Goal: Check status: Check status

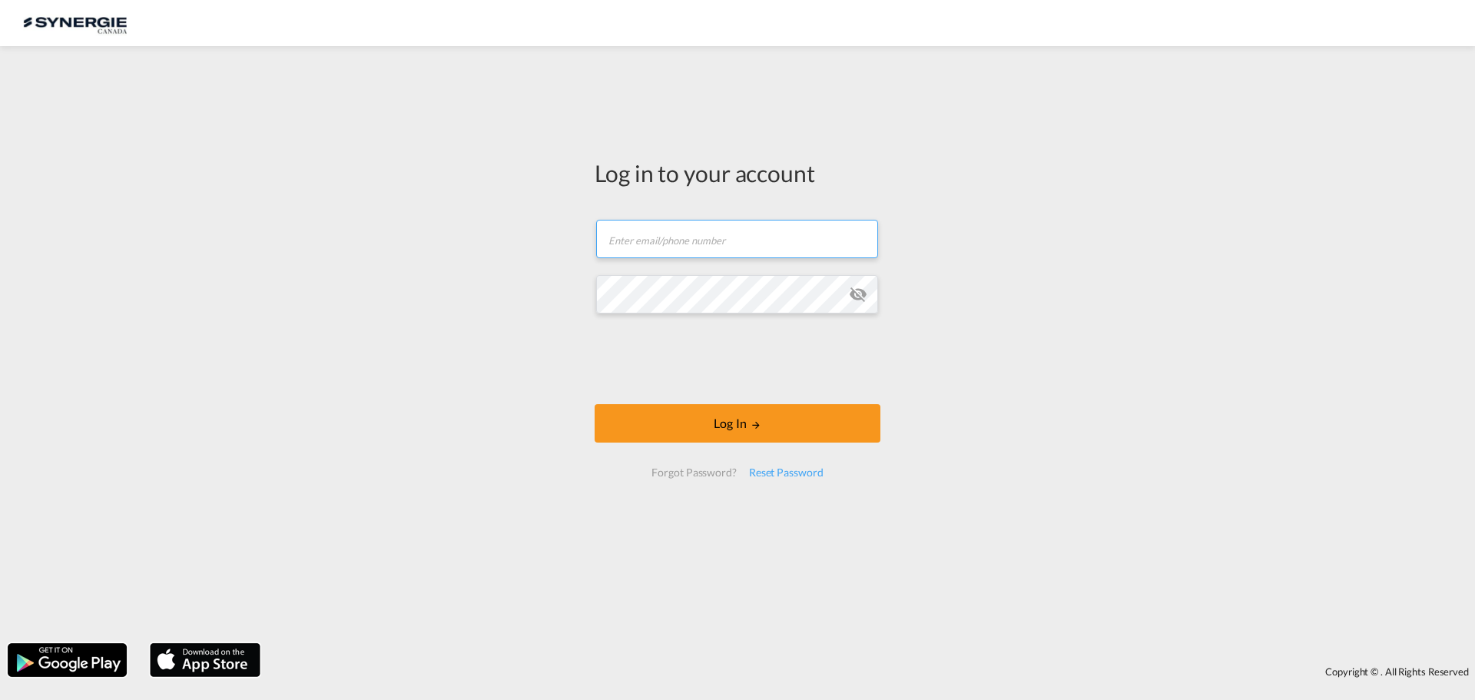
click at [783, 225] on input "text" at bounding box center [737, 239] width 282 height 38
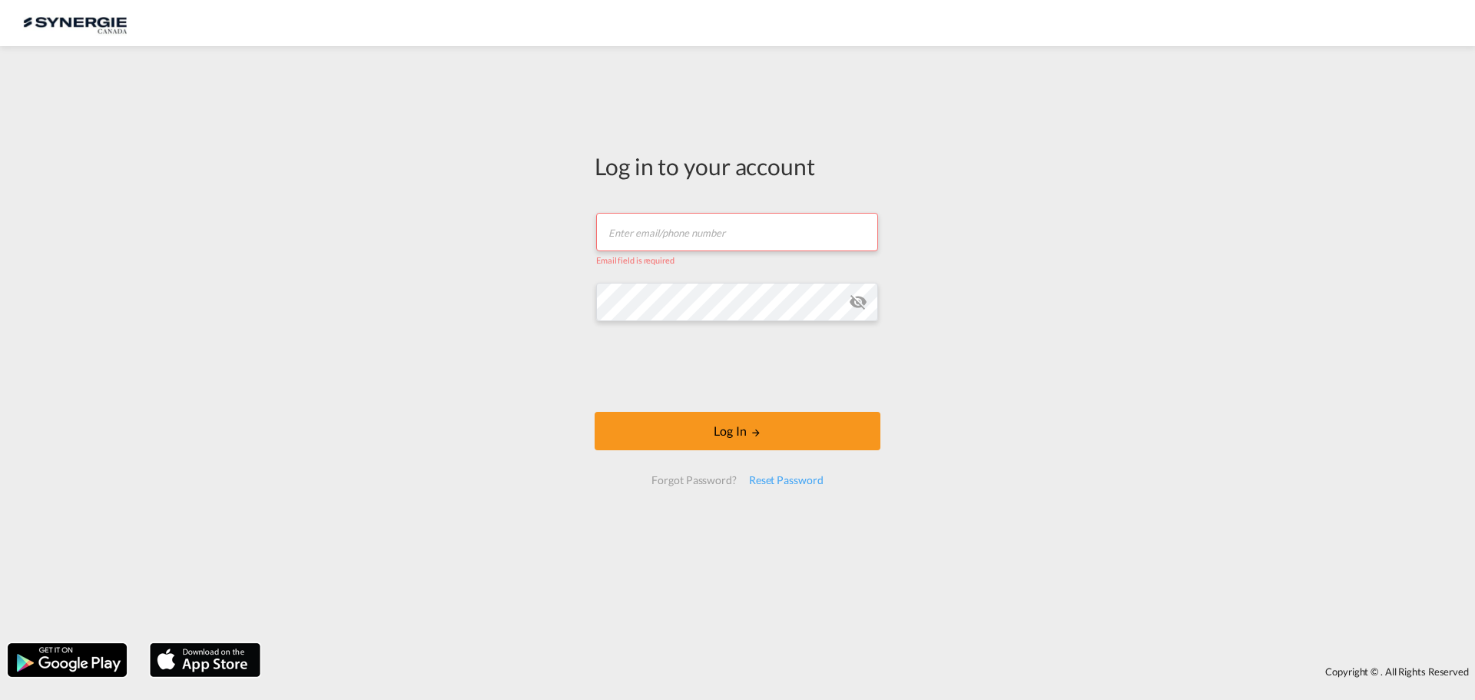
type input "[EMAIL_ADDRESS][DOMAIN_NAME]"
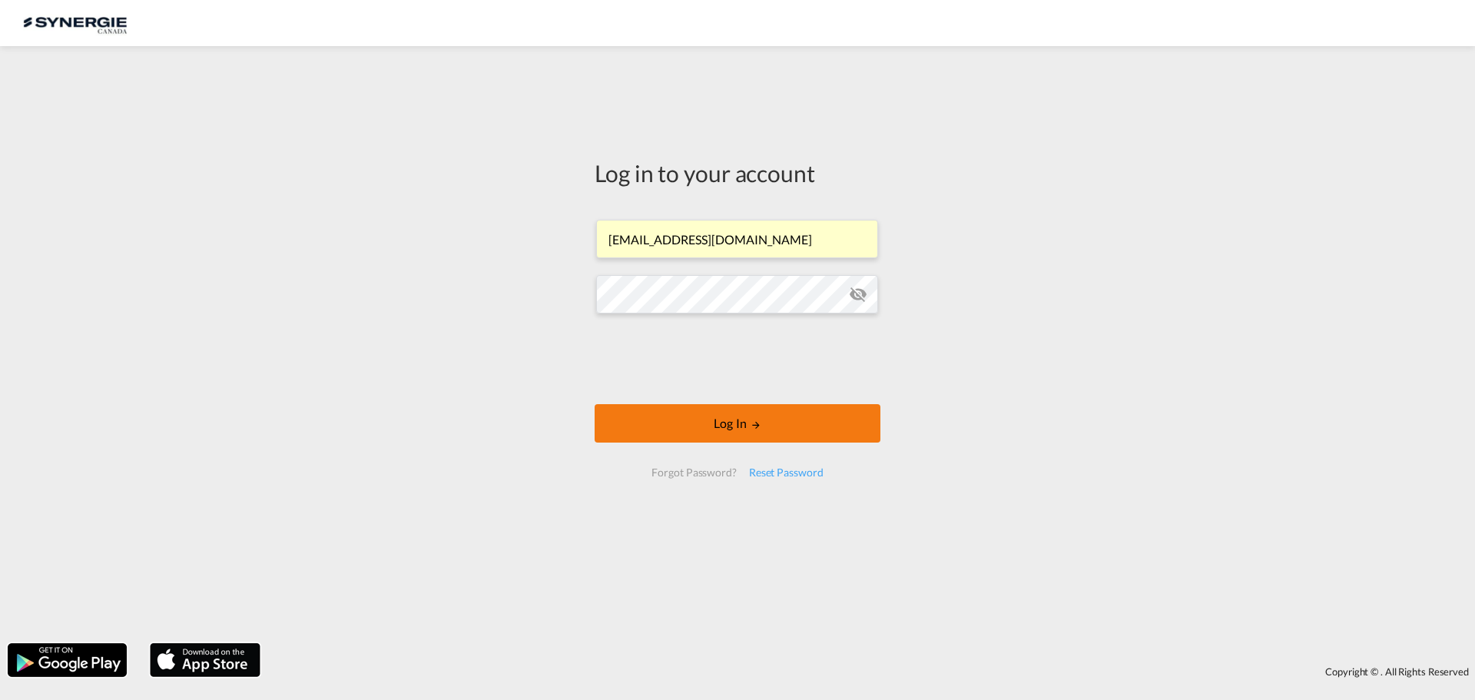
click at [755, 416] on button "Log In" at bounding box center [738, 423] width 286 height 38
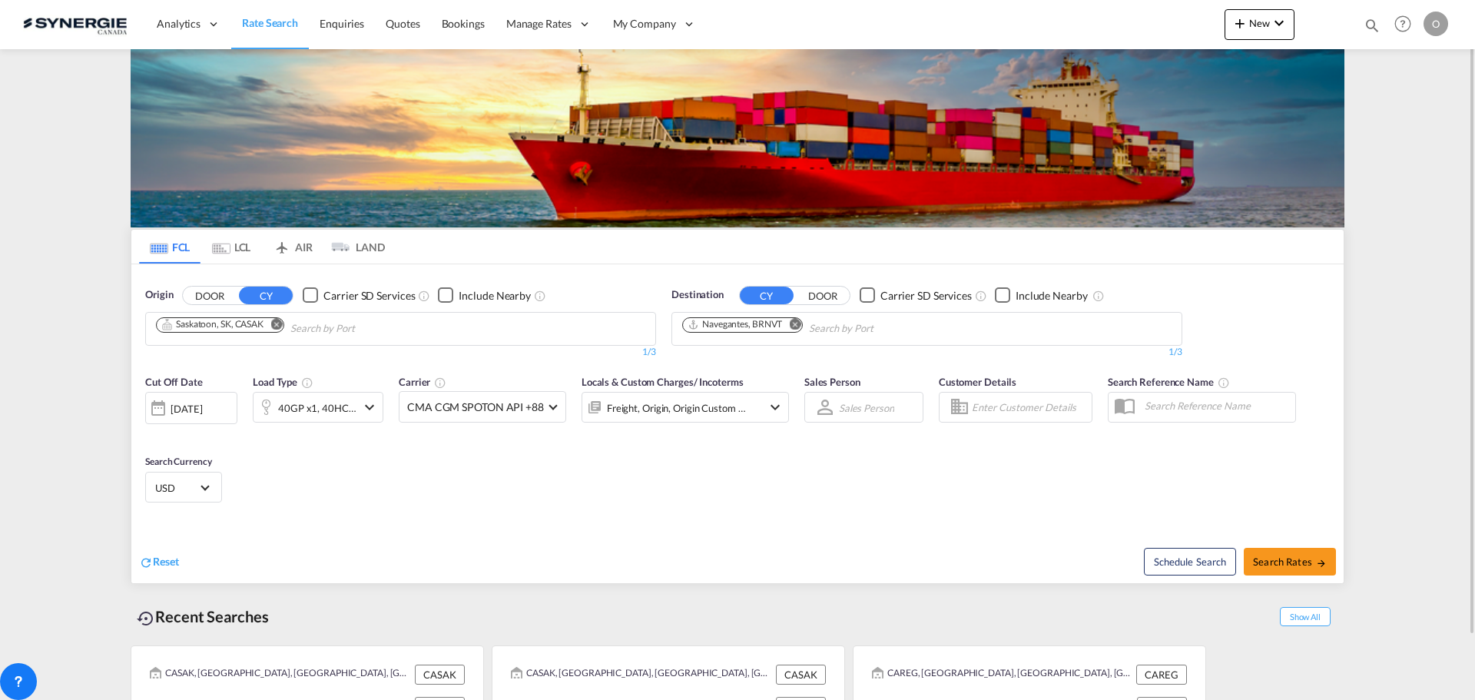
click at [1373, 20] on md-icon "icon-magnify" at bounding box center [1372, 25] width 17 height 17
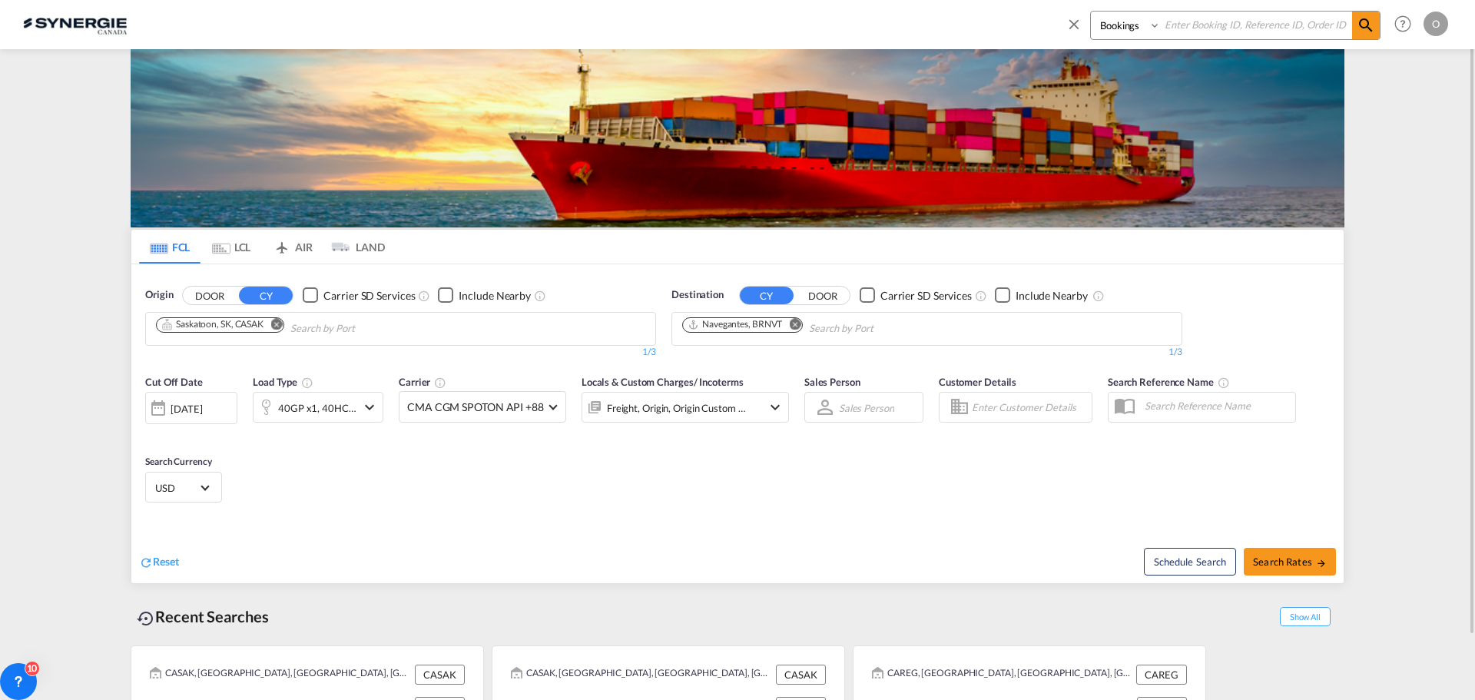
click at [1129, 31] on select "Bookings Quotes Enquiries" at bounding box center [1127, 26] width 73 height 28
select select "Quotes"
click at [1091, 12] on select "Bookings Quotes Enquiries" at bounding box center [1127, 26] width 73 height 28
click at [1202, 17] on input at bounding box center [1256, 25] width 191 height 27
paste input "SYC000014190"
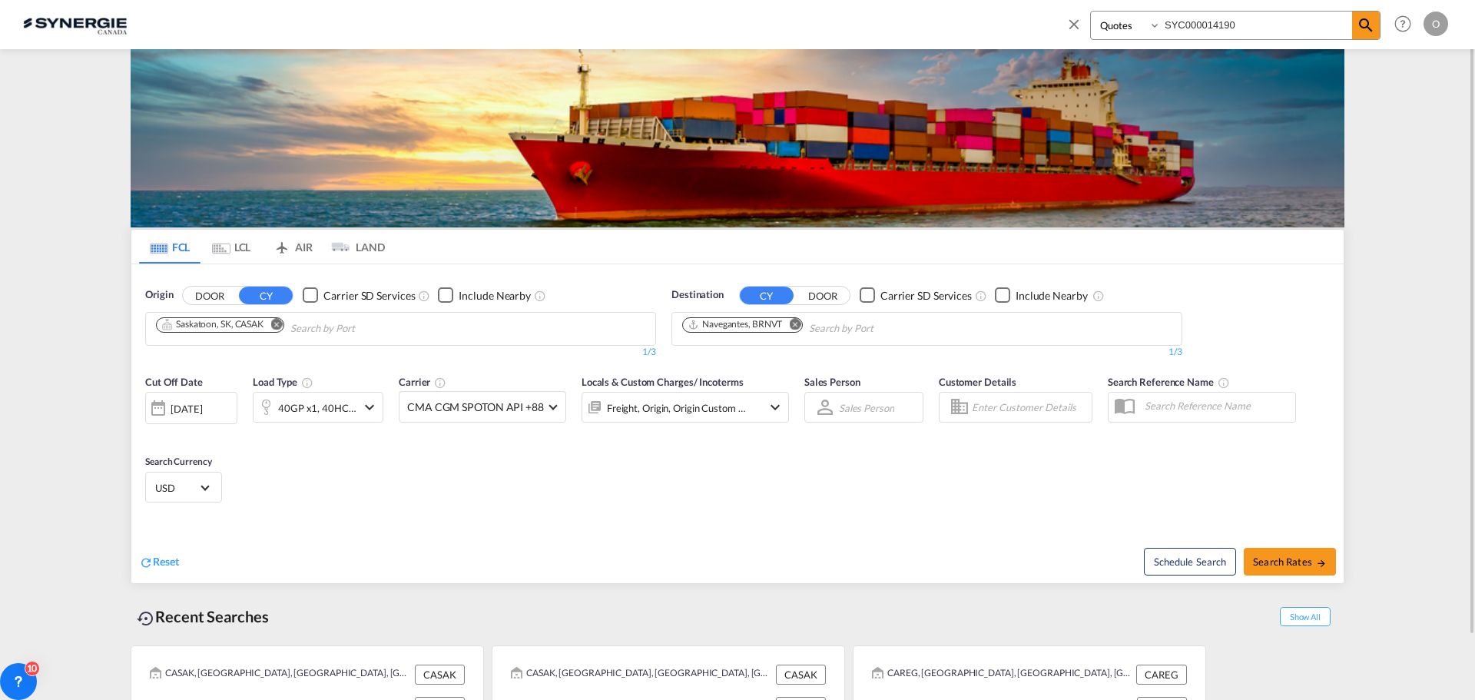
click at [1352, 20] on input "SYC000014190" at bounding box center [1256, 25] width 191 height 27
type input "SYC000014190"
click at [1370, 20] on md-icon "icon-magnify" at bounding box center [1366, 25] width 18 height 18
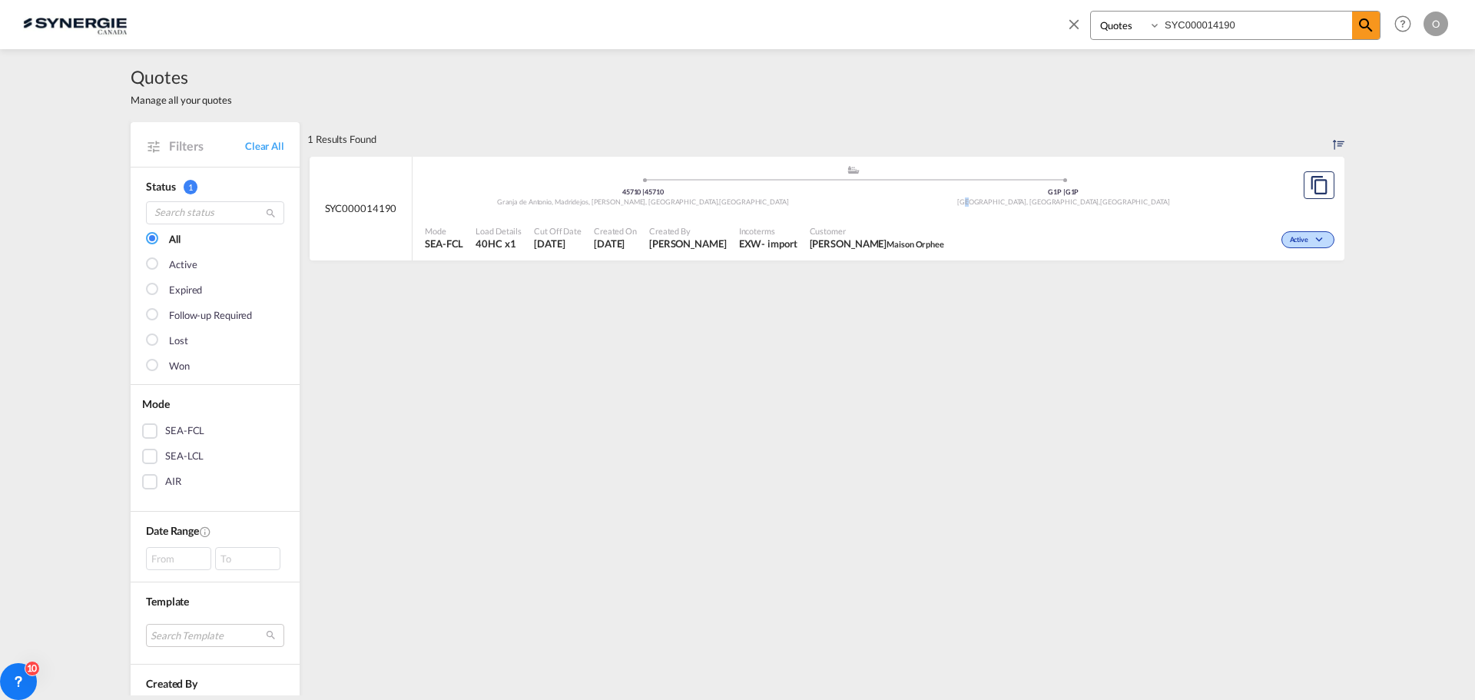
click at [1038, 209] on div ".a{fill:#aaa8ad;} .a{fill:#aaa8ad;} 45710 | 45710 Granja de Antonio, Madridejos…" at bounding box center [853, 187] width 857 height 46
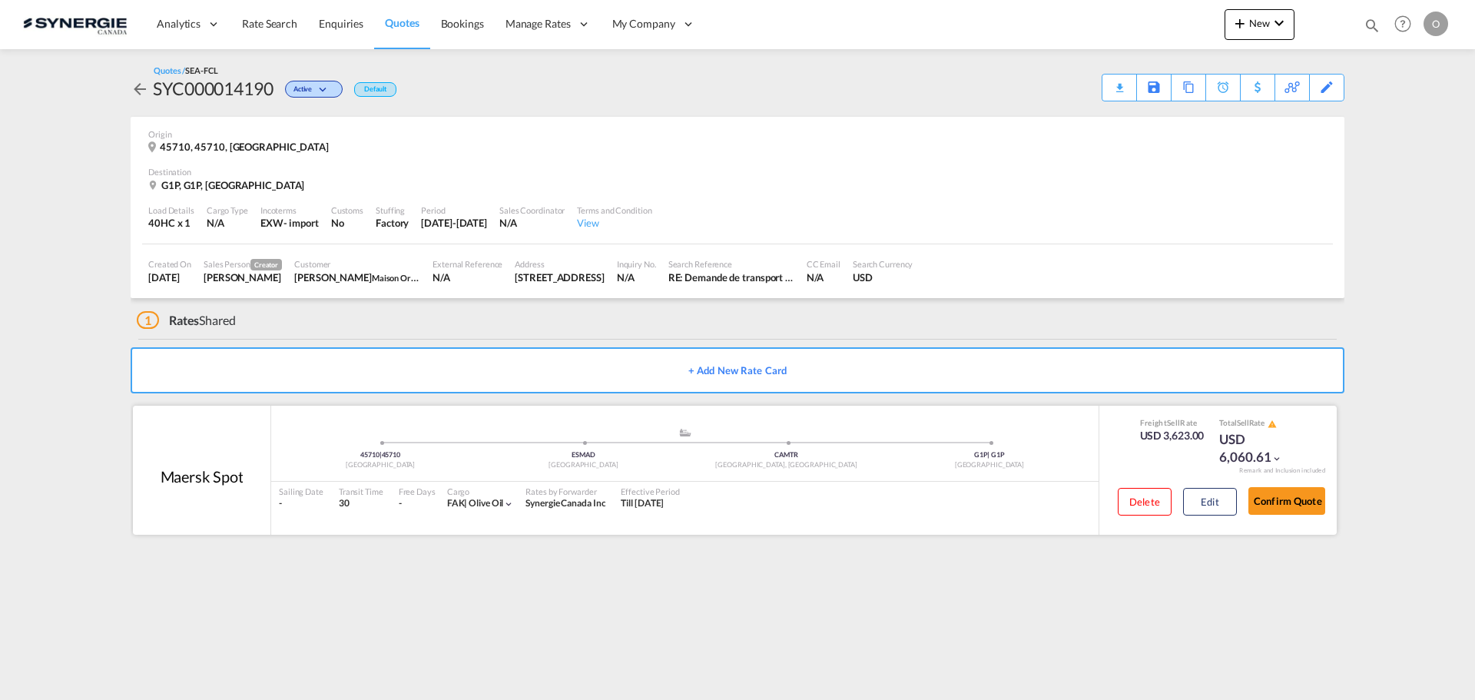
click at [1206, 459] on div "Freight Sell Rate USD 3,623.00 Total Sell Rate USD 6,060.61" at bounding box center [1219, 441] width 180 height 49
click at [1179, 433] on div "USD 3,623.00" at bounding box center [1172, 435] width 65 height 15
click at [566, 265] on div "Address" at bounding box center [559, 264] width 89 height 12
